Goal: Information Seeking & Learning: Learn about a topic

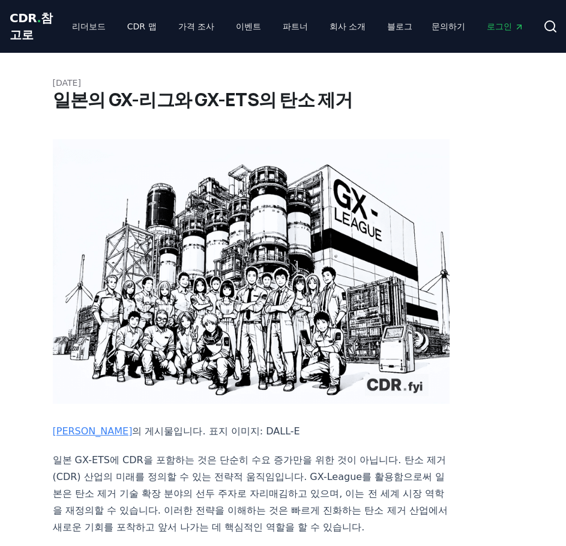
click at [392, 110] on h1 "일본의 GX-리그와 GX-ETS의 탄소 제거" at bounding box center [283, 100] width 461 height 22
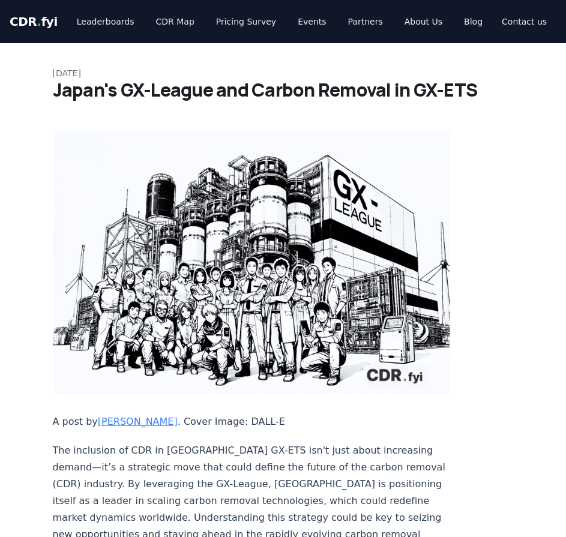
click at [76, 86] on h1 "Japan's GX-League and Carbon Removal in GX-ETS" at bounding box center [283, 90] width 461 height 22
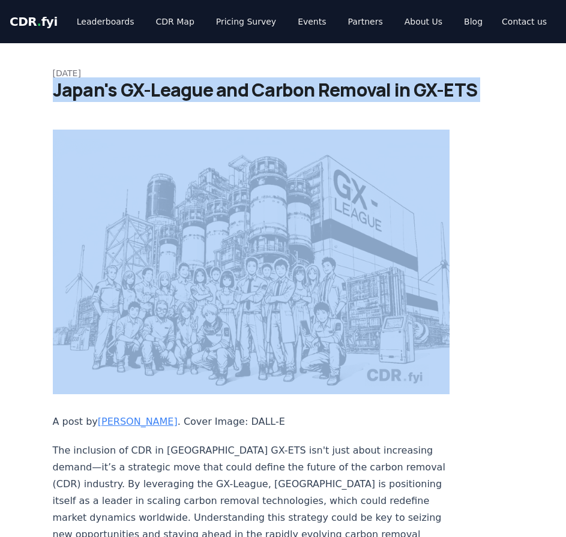
click at [76, 86] on h1 "Japan's GX-League and Carbon Removal in GX-ETS" at bounding box center [283, 90] width 461 height 22
copy div "Japan's GX-League and Carbon Removal in GX-ETS"
